Goal: Information Seeking & Learning: Learn about a topic

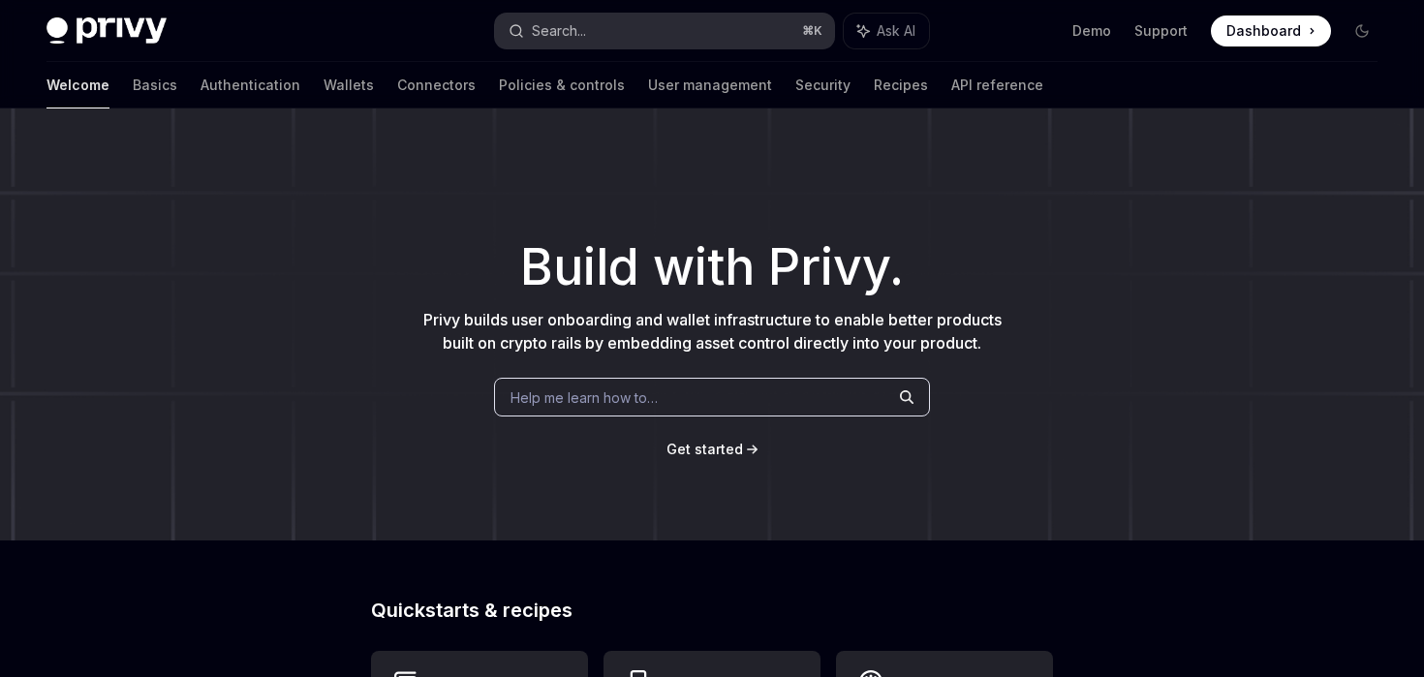
click at [590, 26] on button "Search... ⌘ K" at bounding box center [664, 31] width 338 height 35
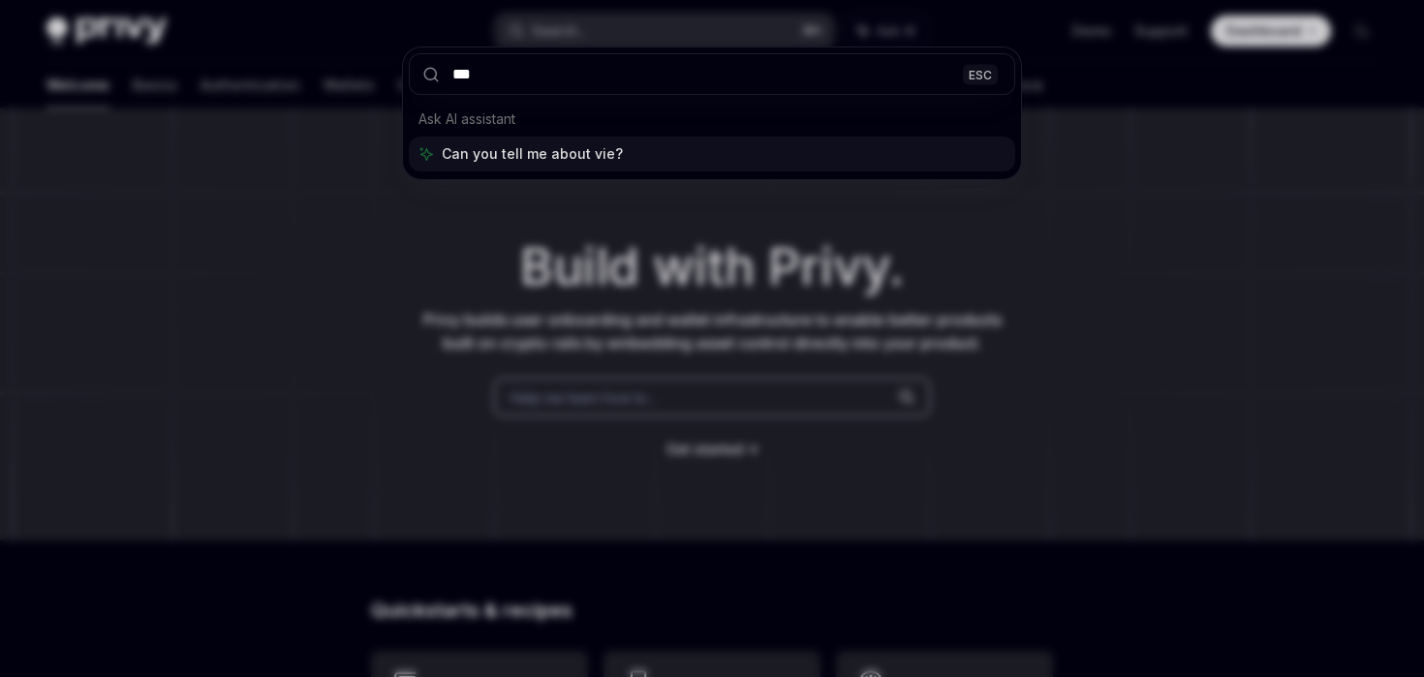
type input "****"
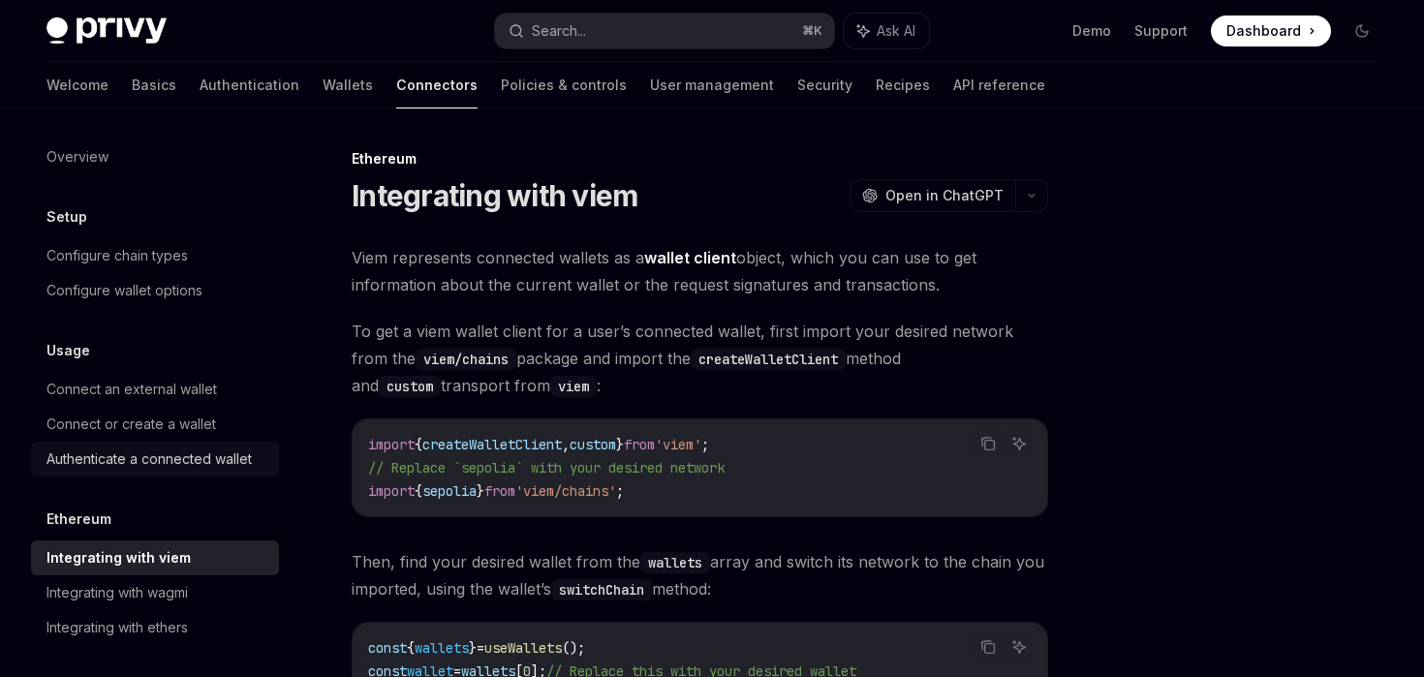
click at [185, 458] on div "Authenticate a connected wallet" at bounding box center [149, 459] width 205 height 23
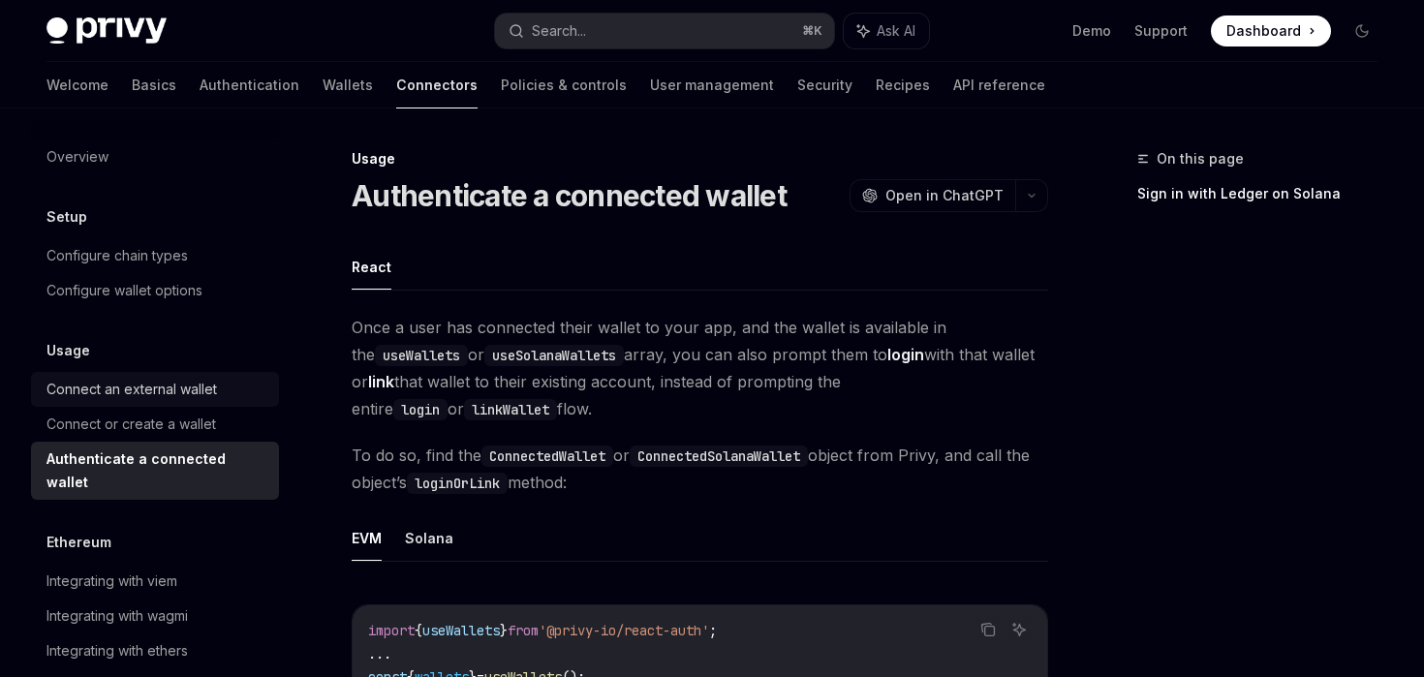
click at [200, 388] on div "Connect an external wallet" at bounding box center [132, 389] width 171 height 23
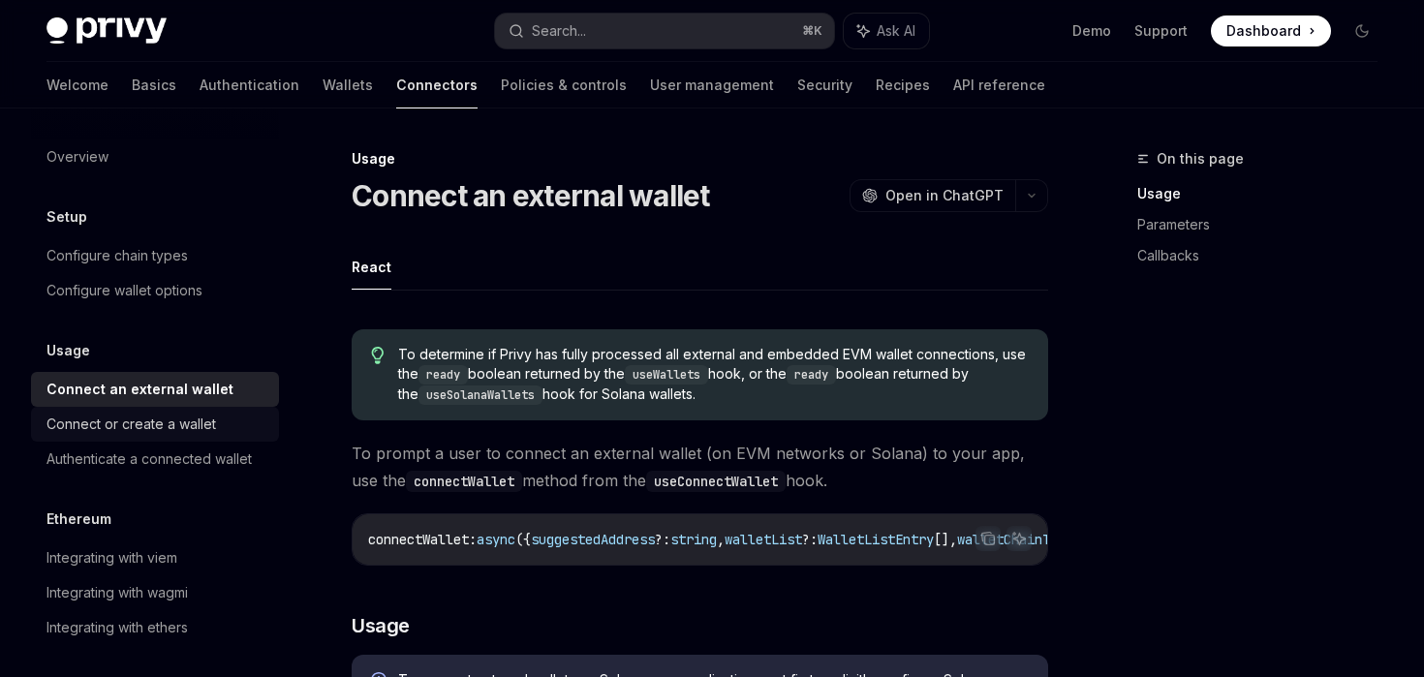
click at [191, 422] on div "Connect or create a wallet" at bounding box center [132, 424] width 170 height 23
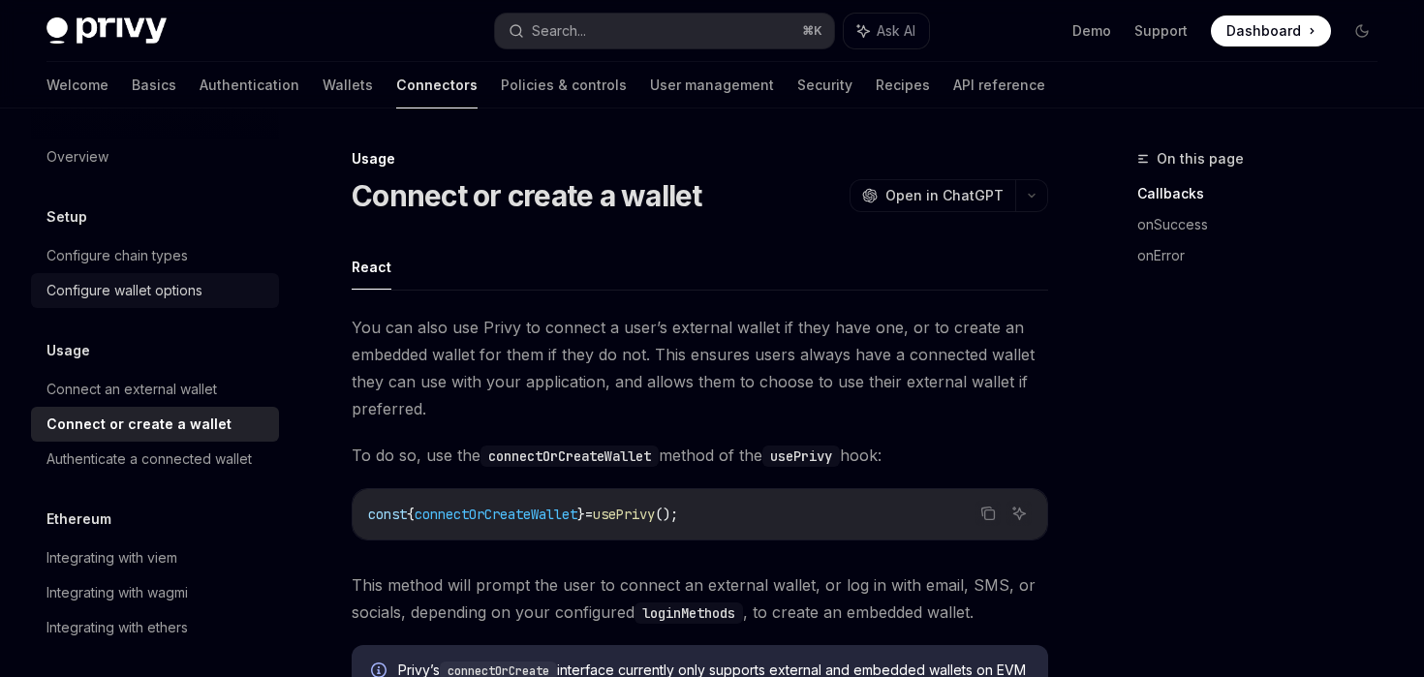
click at [197, 282] on div "Configure wallet options" at bounding box center [125, 290] width 156 height 23
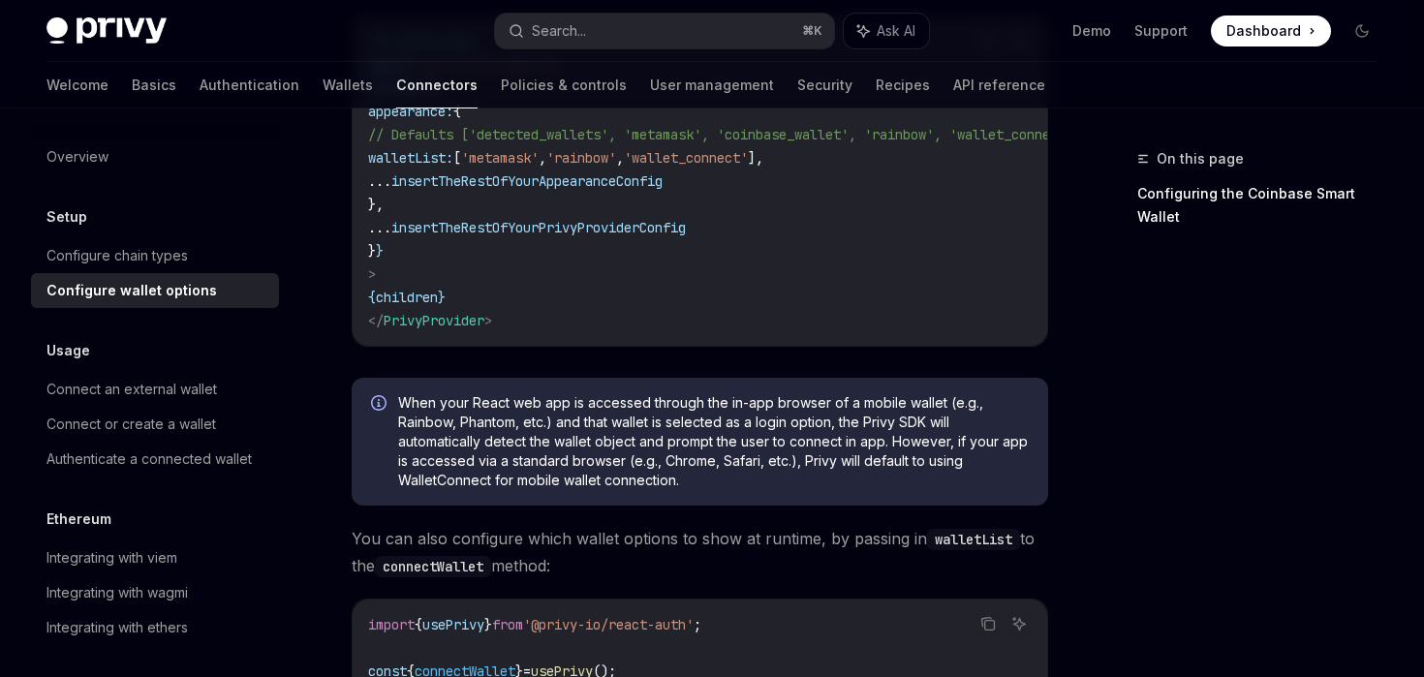
scroll to position [350, 0]
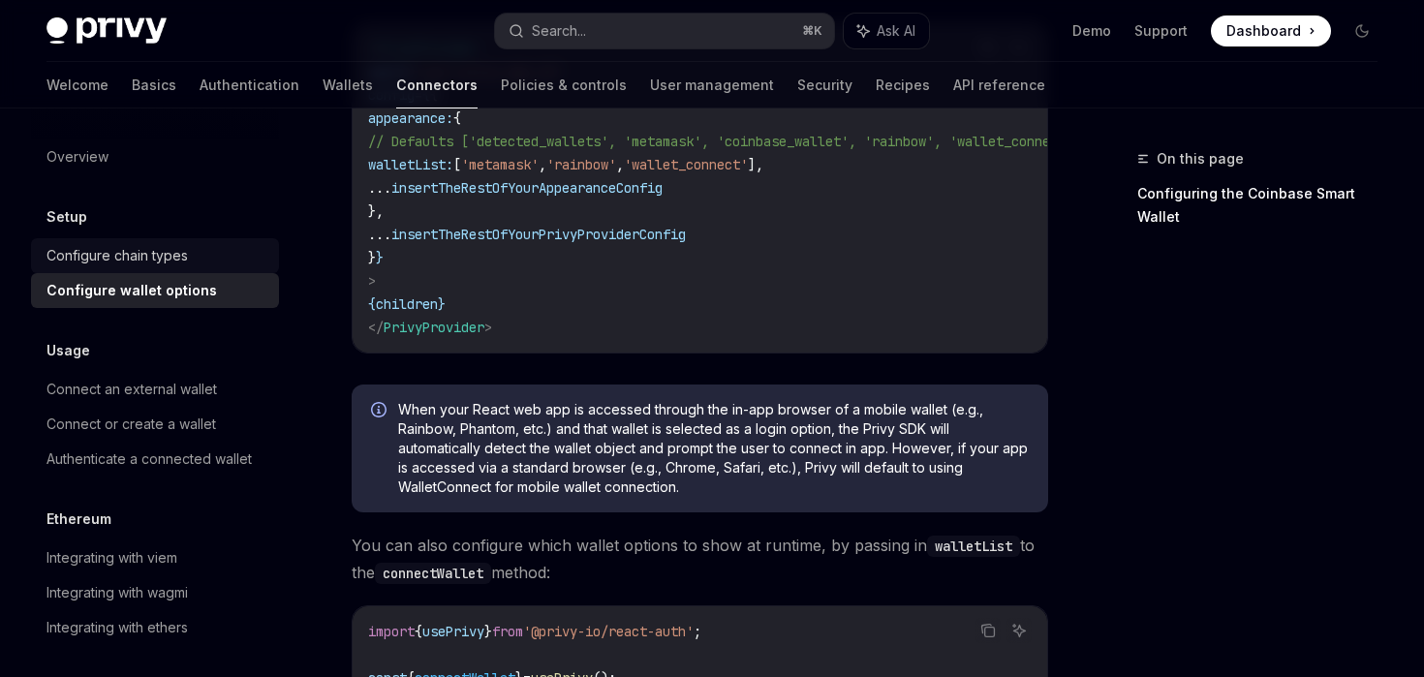
click at [74, 244] on div "Configure chain types" at bounding box center [117, 255] width 141 height 23
type textarea "*"
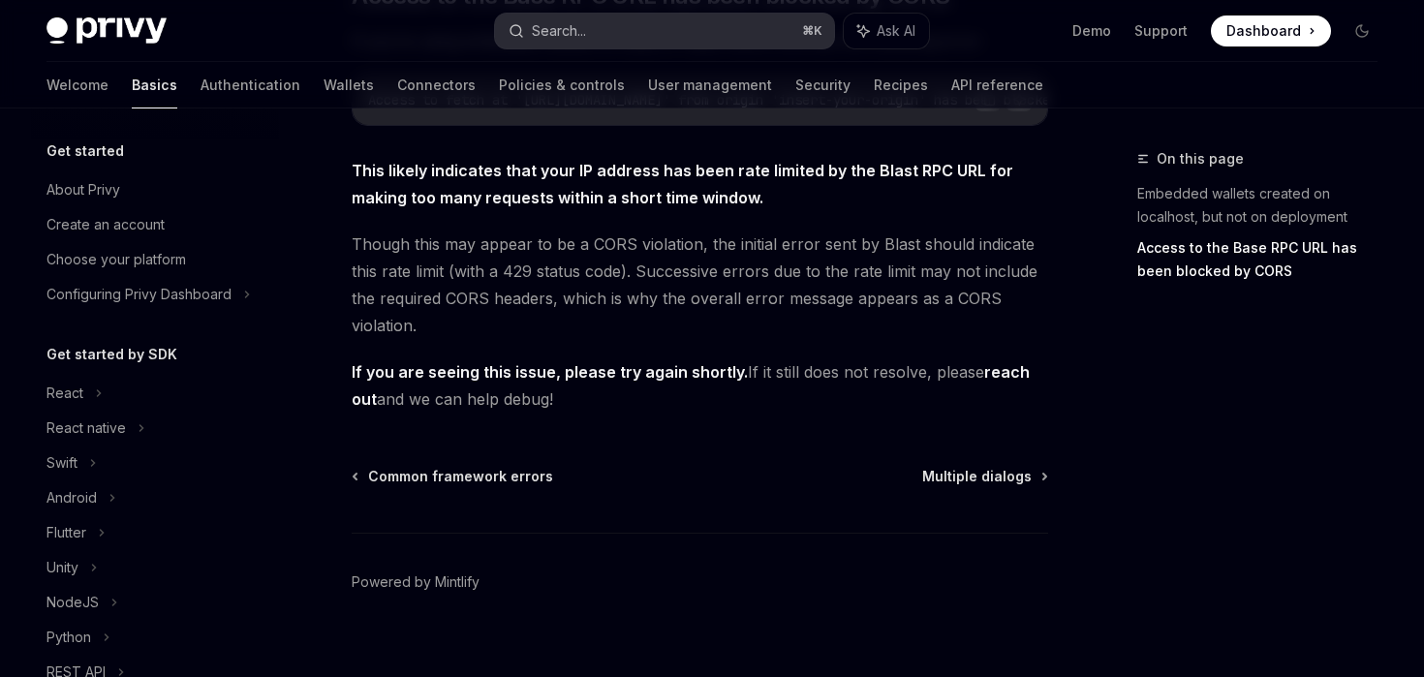
click at [597, 32] on button "Search... ⌘ K" at bounding box center [664, 31] width 338 height 35
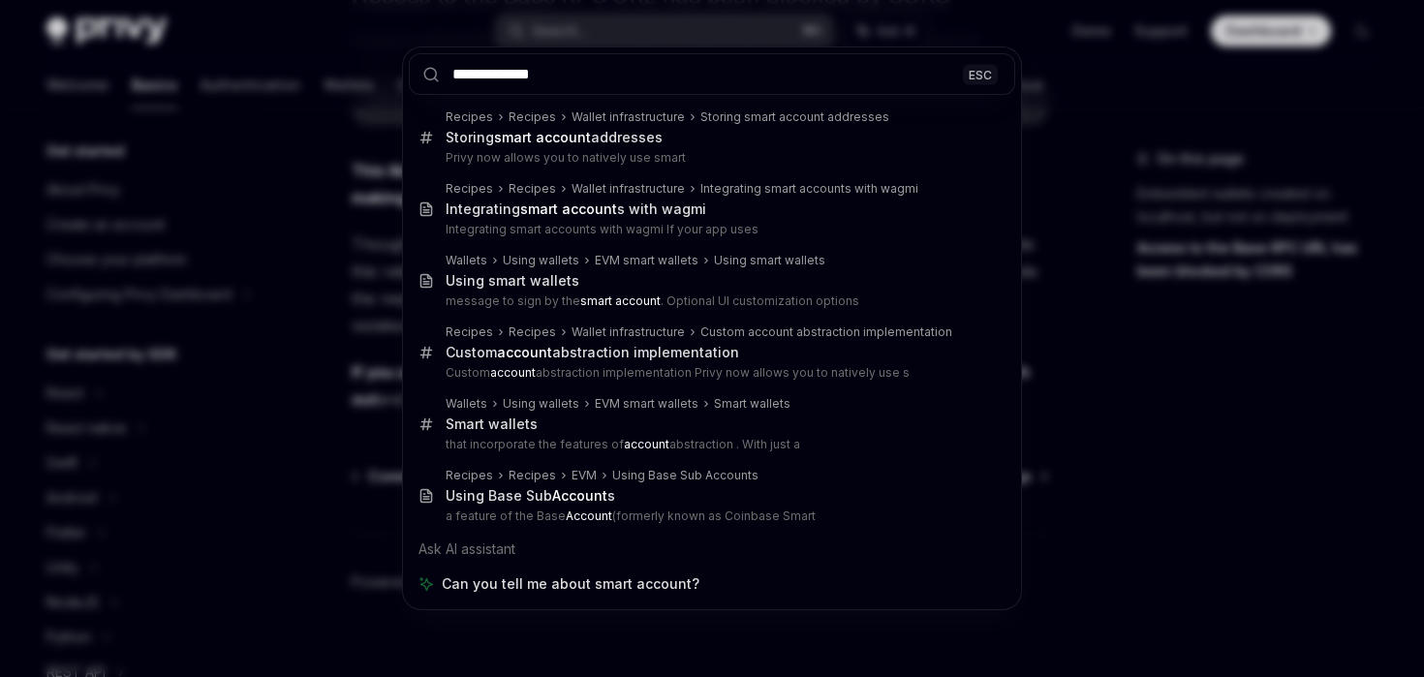
click at [527, 81] on input "**********" at bounding box center [712, 74] width 606 height 42
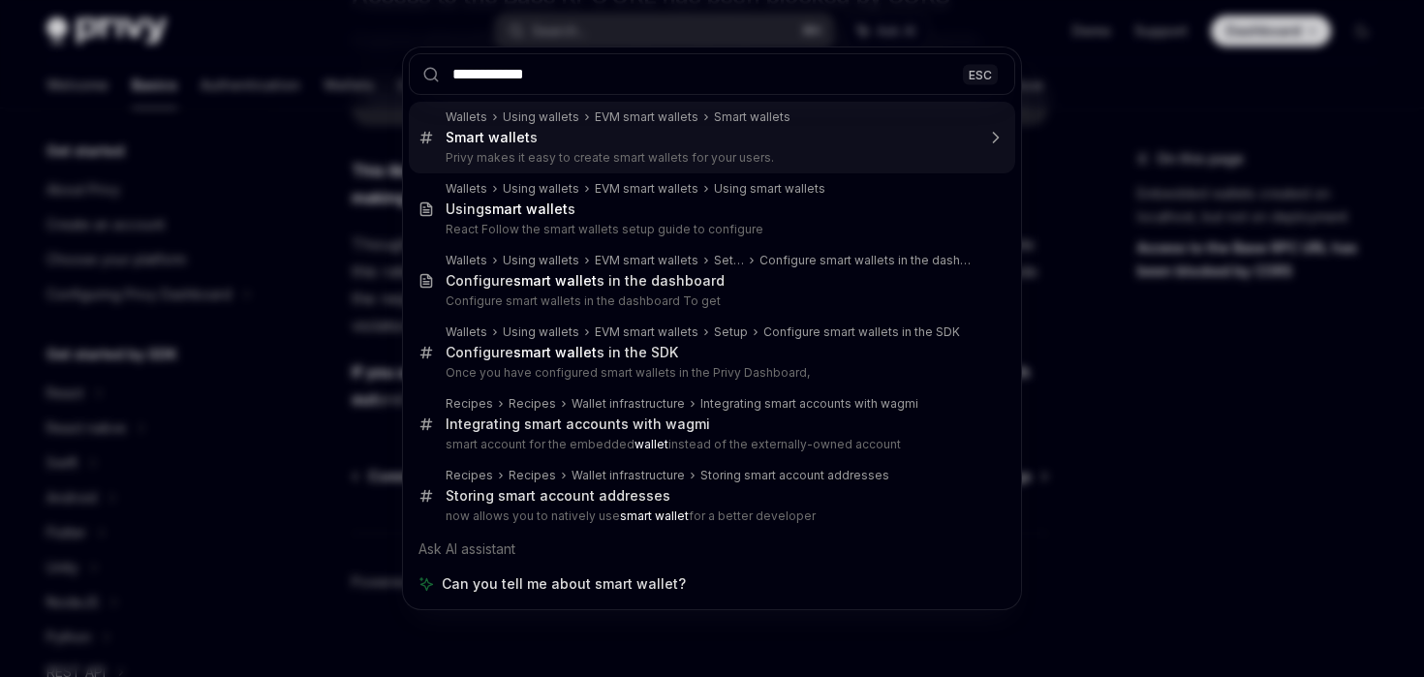
type input "**********"
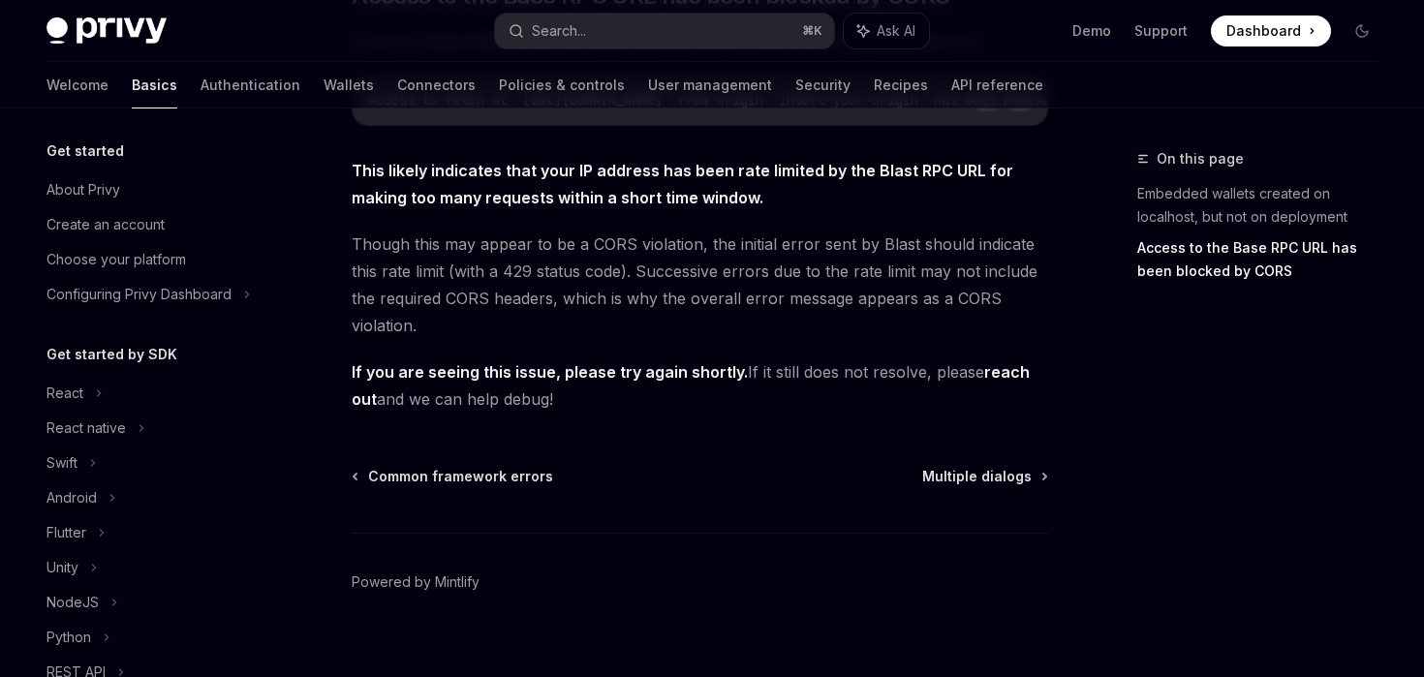
type textarea "*"
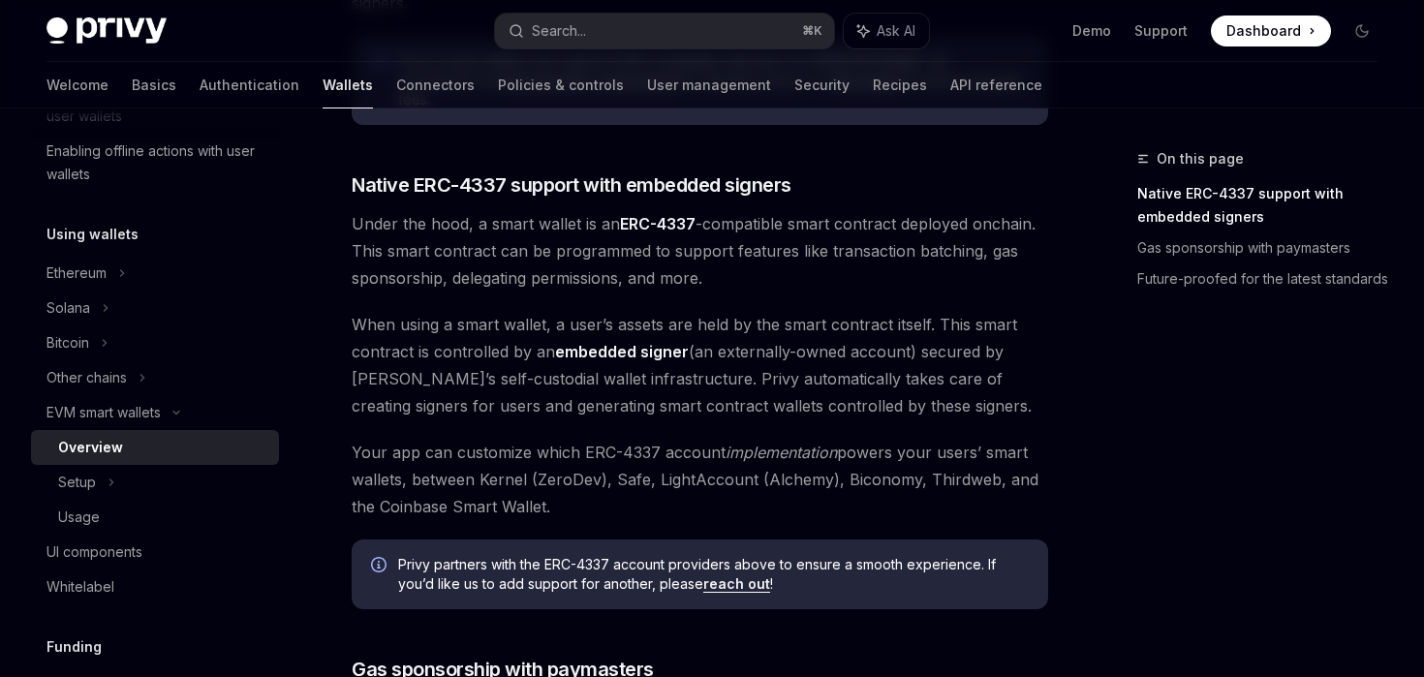
scroll to position [381, 0]
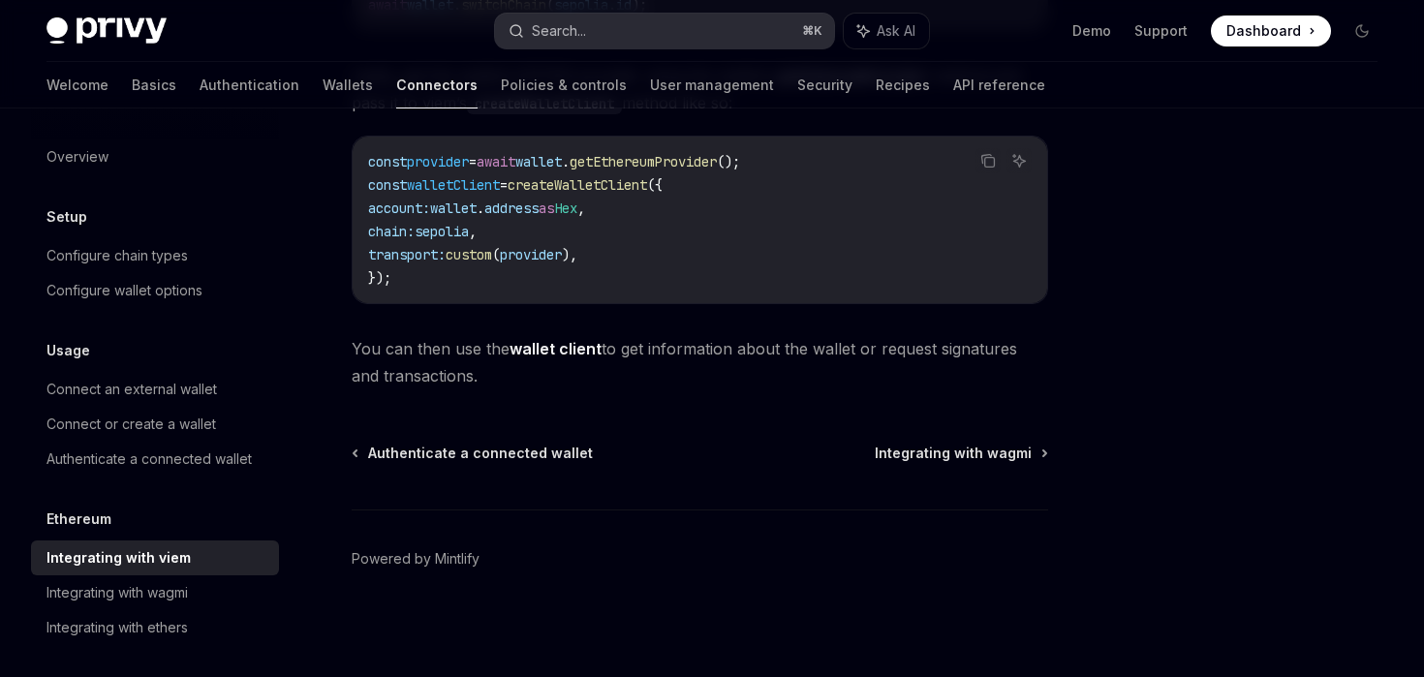
scroll to position [106, 0]
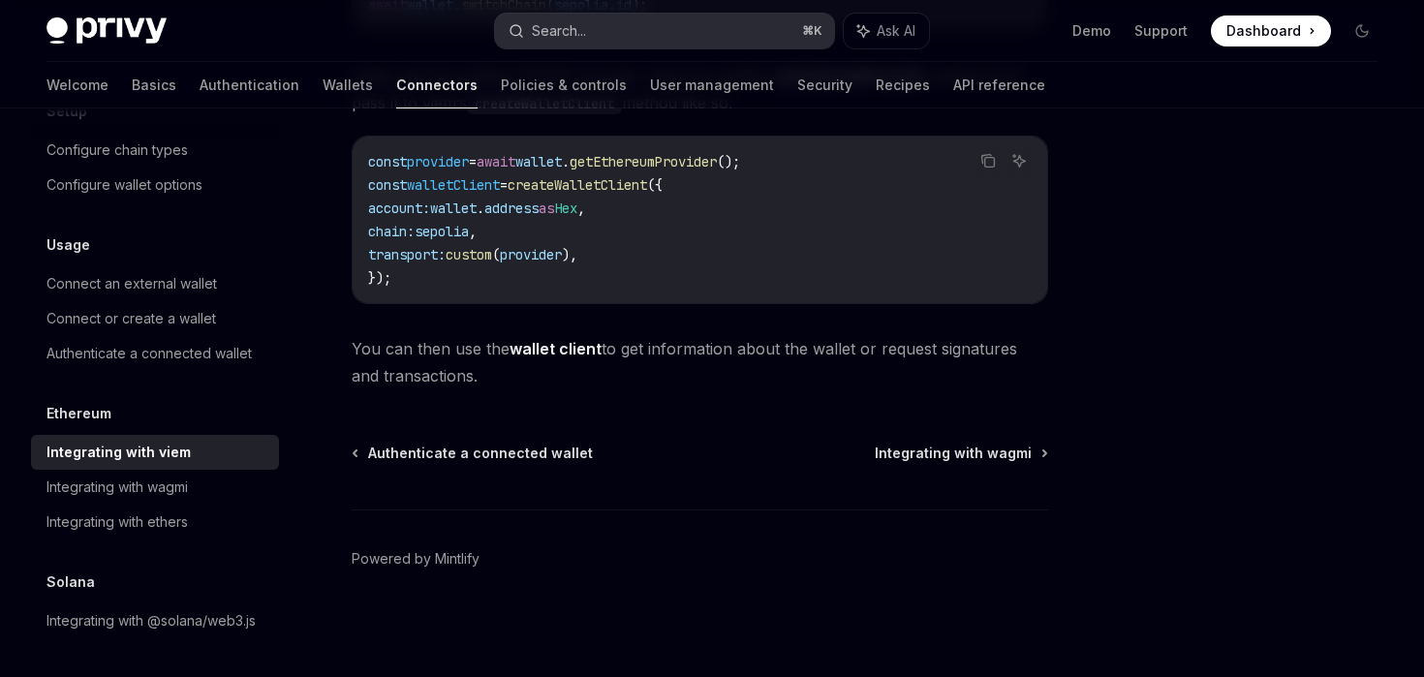
click at [580, 28] on div "Search..." at bounding box center [559, 30] width 54 height 23
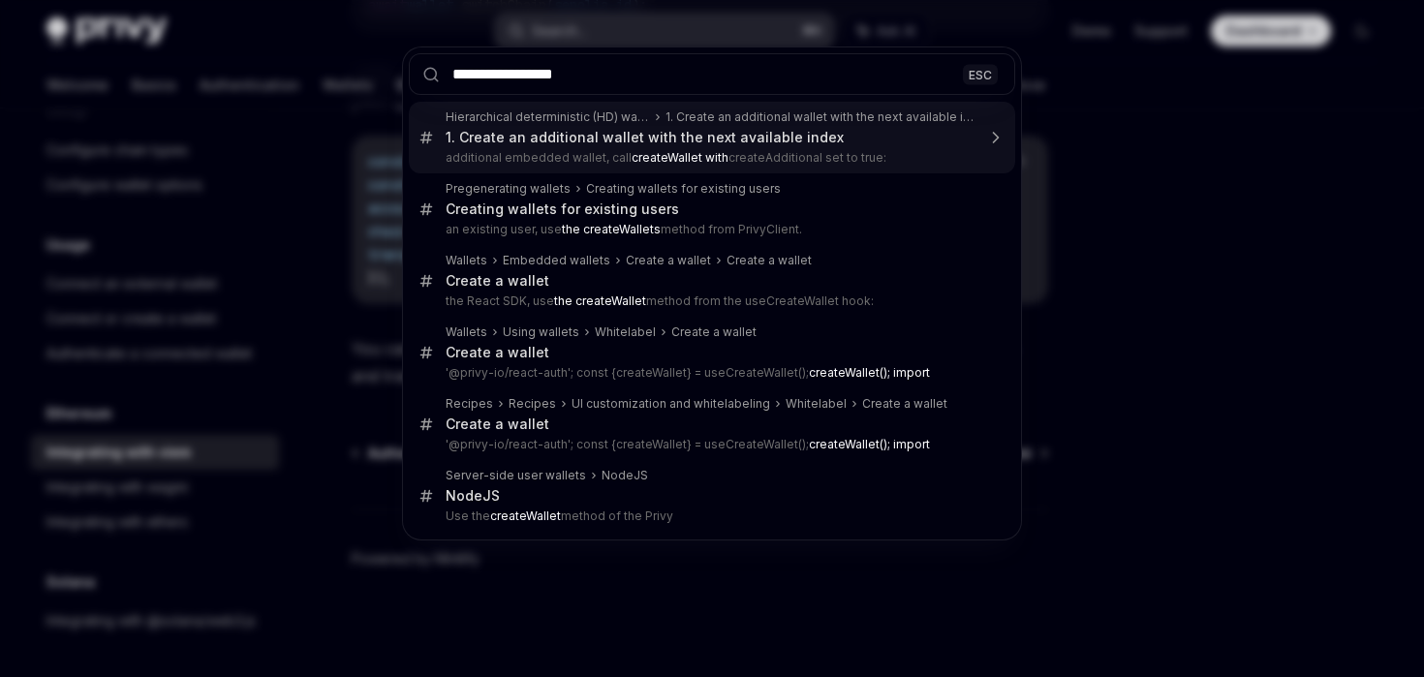
type input "**********"
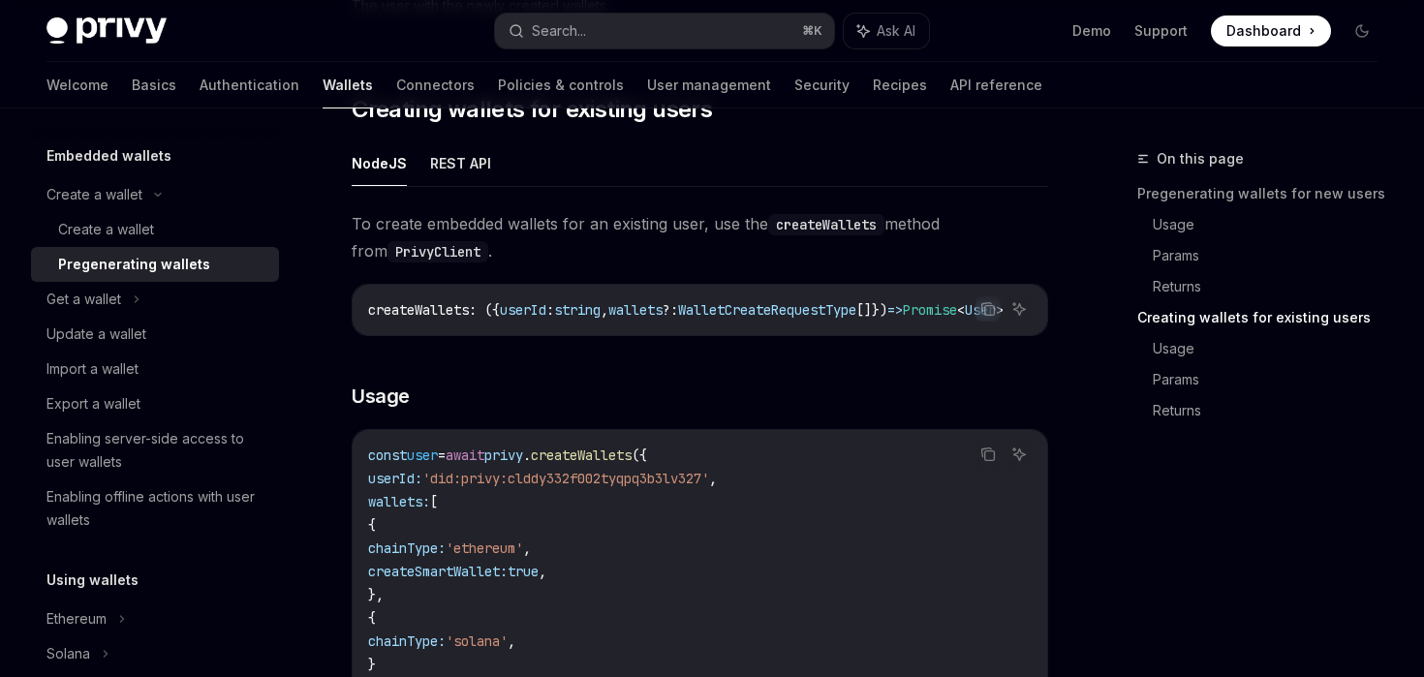
scroll to position [2249, 0]
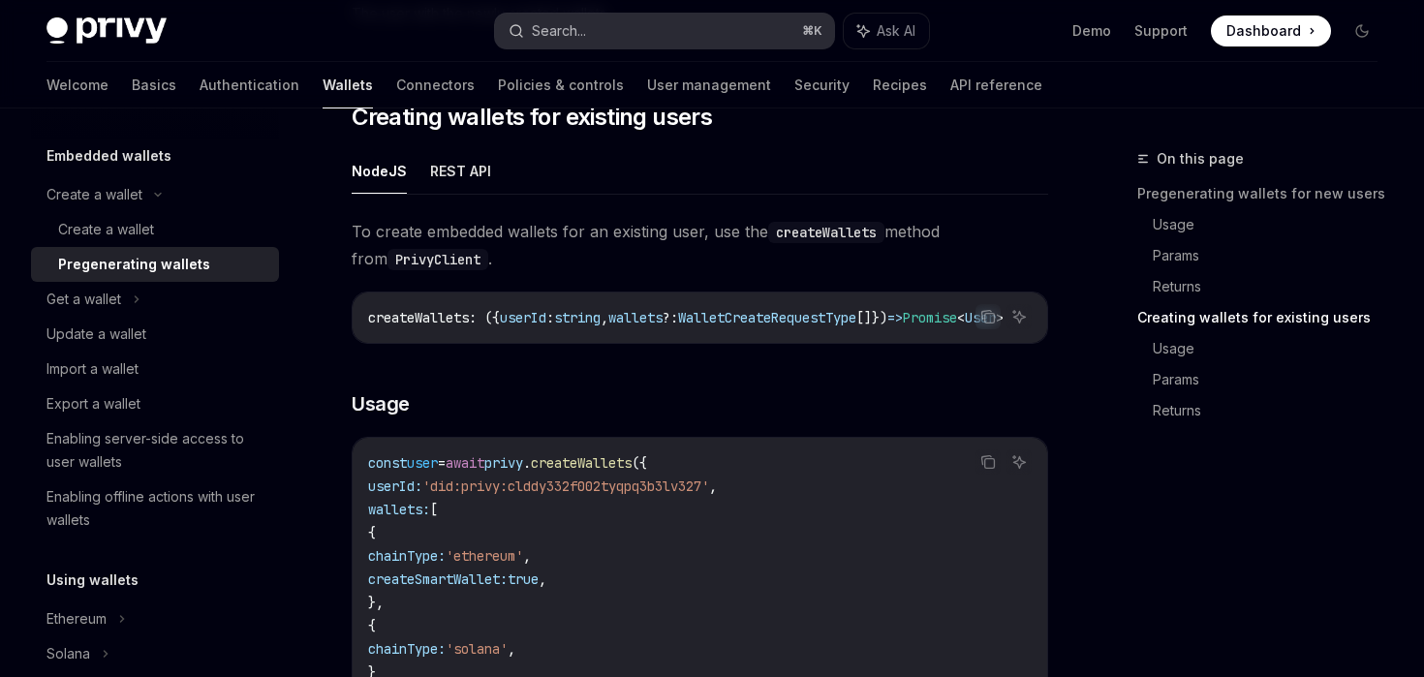
click at [639, 45] on button "Search... ⌘ K" at bounding box center [664, 31] width 338 height 35
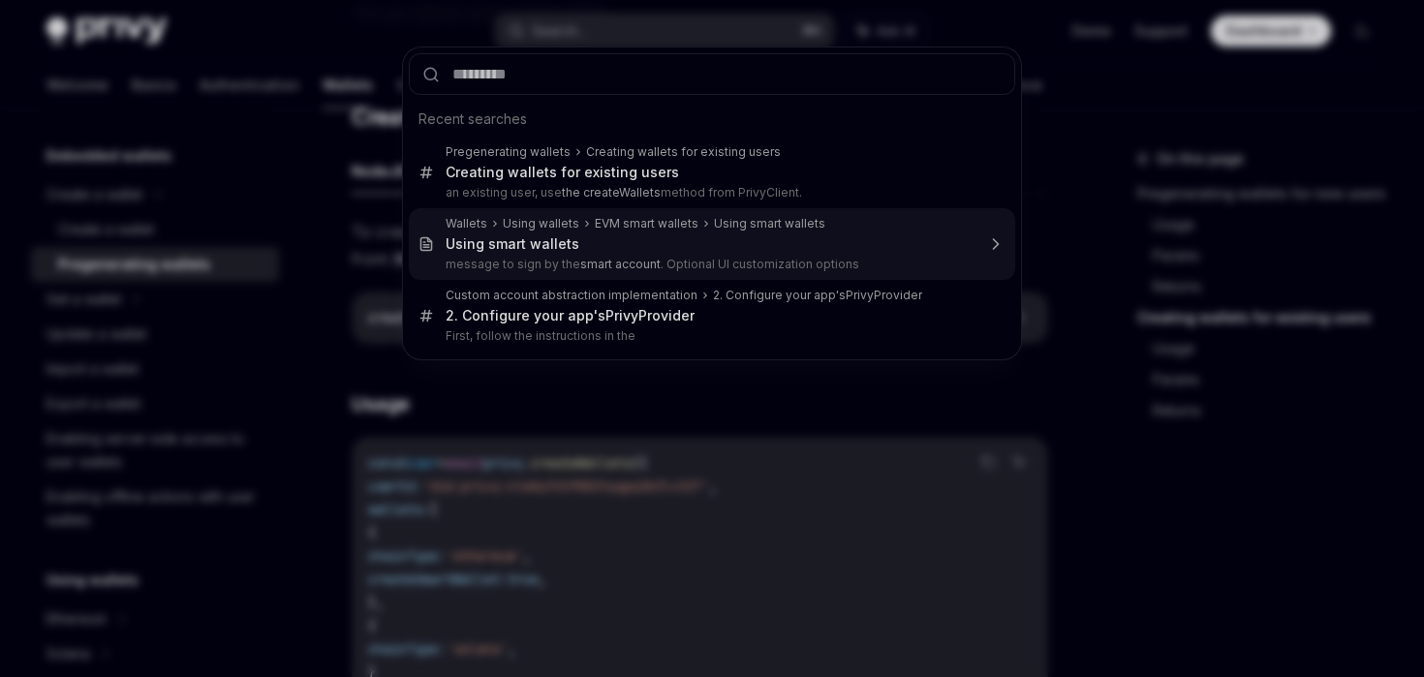
click at [606, 239] on div "Using smart wallets" at bounding box center [710, 243] width 529 height 17
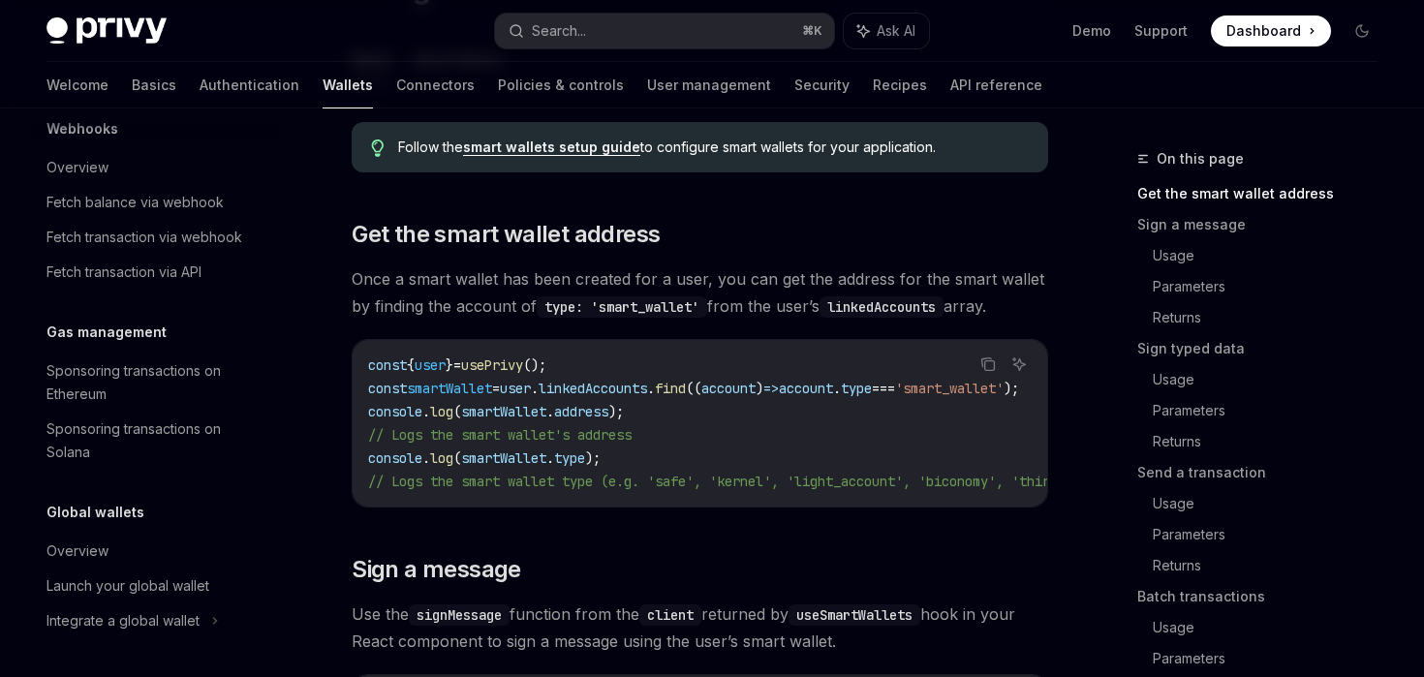
scroll to position [359, 0]
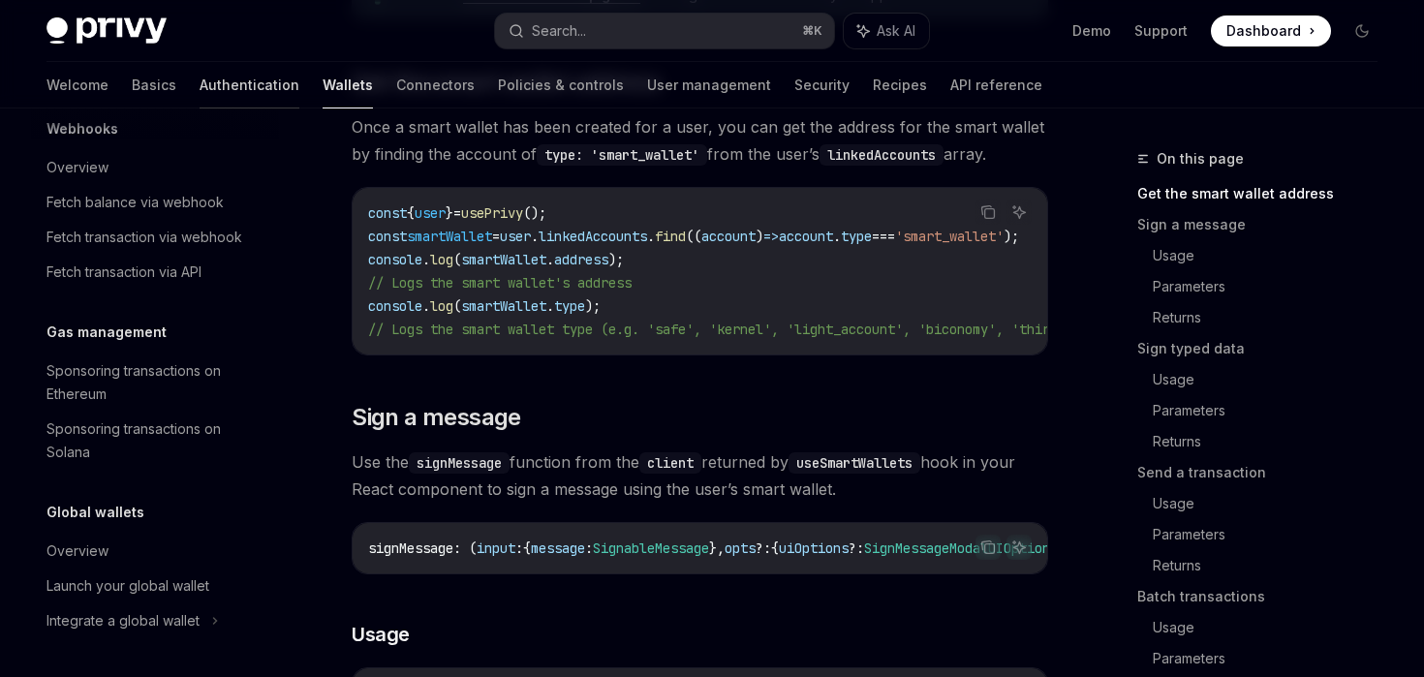
click at [200, 78] on link "Authentication" at bounding box center [250, 85] width 100 height 47
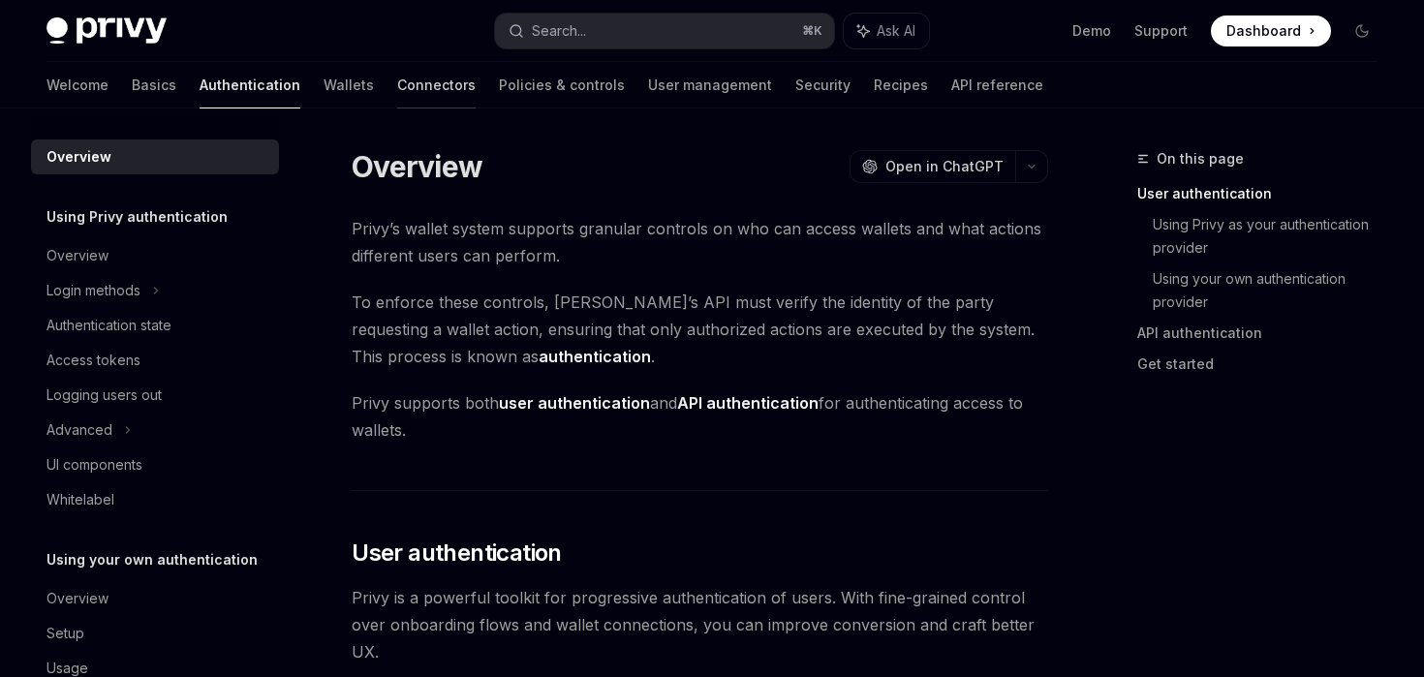
click at [397, 80] on link "Connectors" at bounding box center [436, 85] width 78 height 47
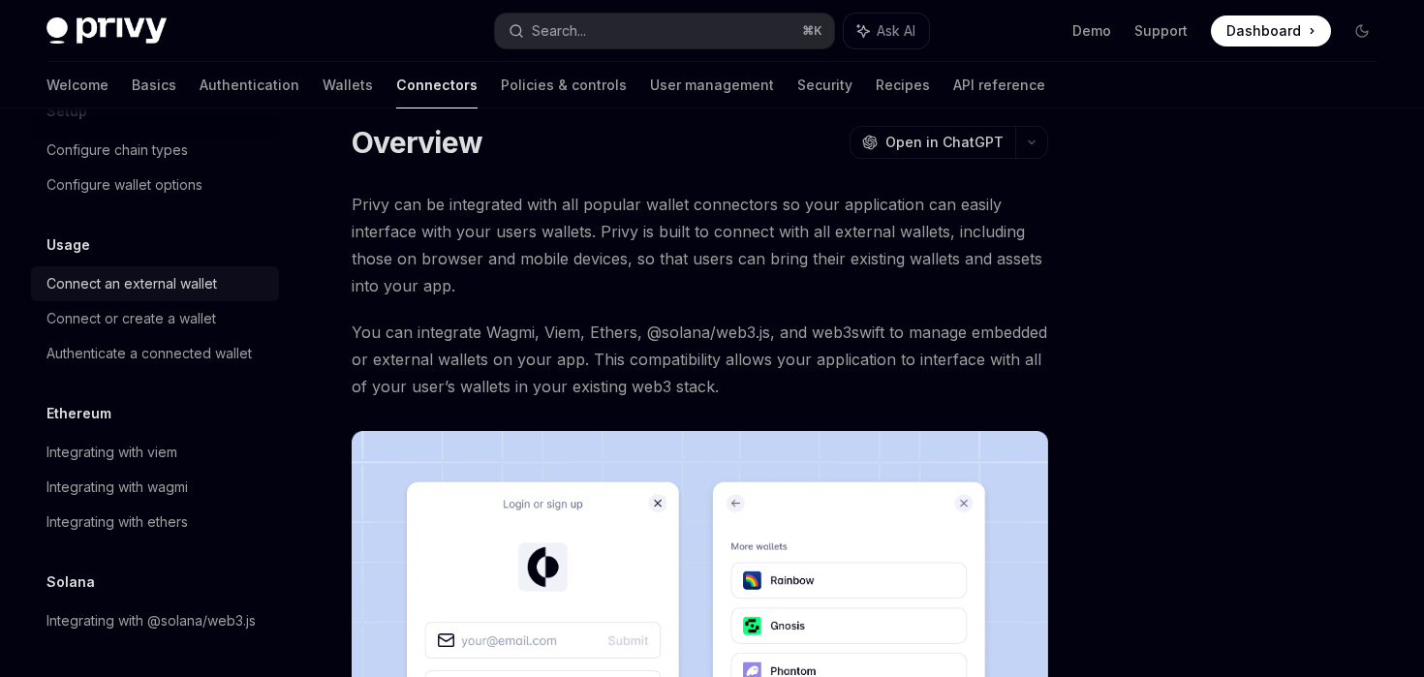
scroll to position [29, 0]
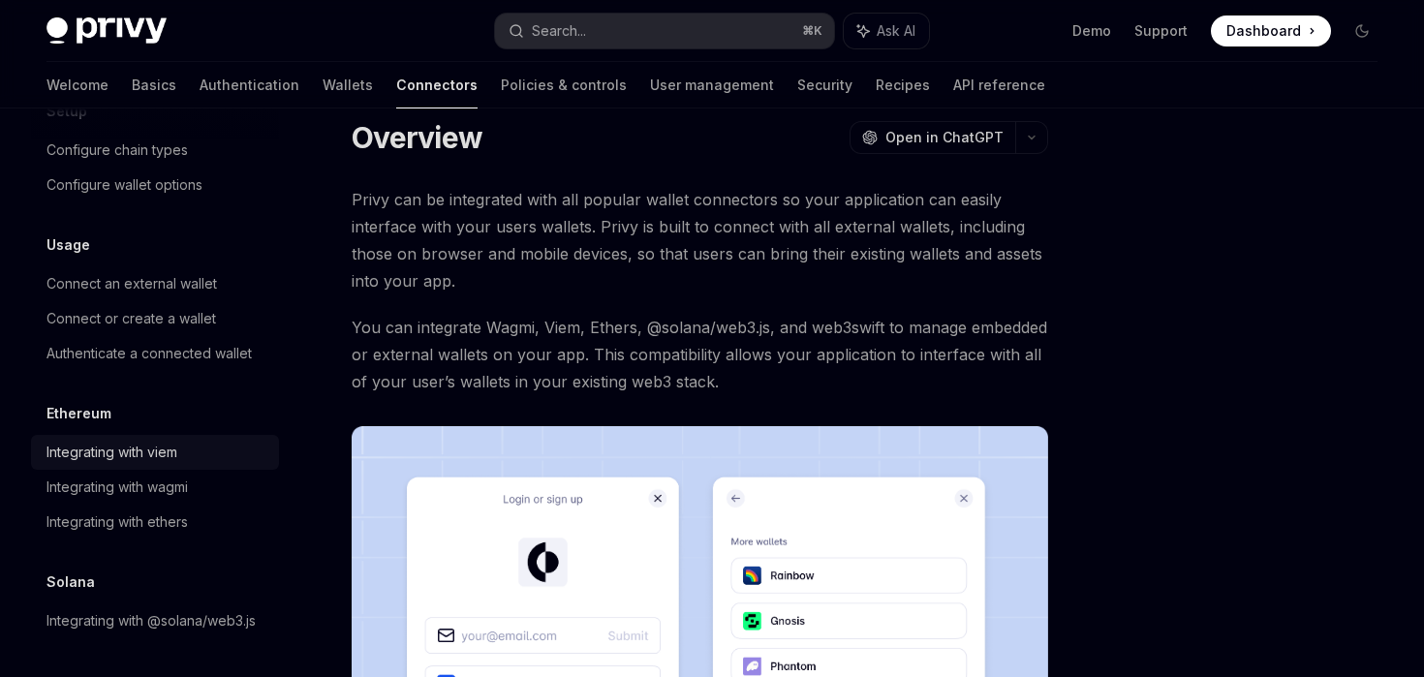
click at [141, 457] on div "Integrating with viem" at bounding box center [112, 452] width 131 height 23
type textarea "*"
